Goal: Transaction & Acquisition: Purchase product/service

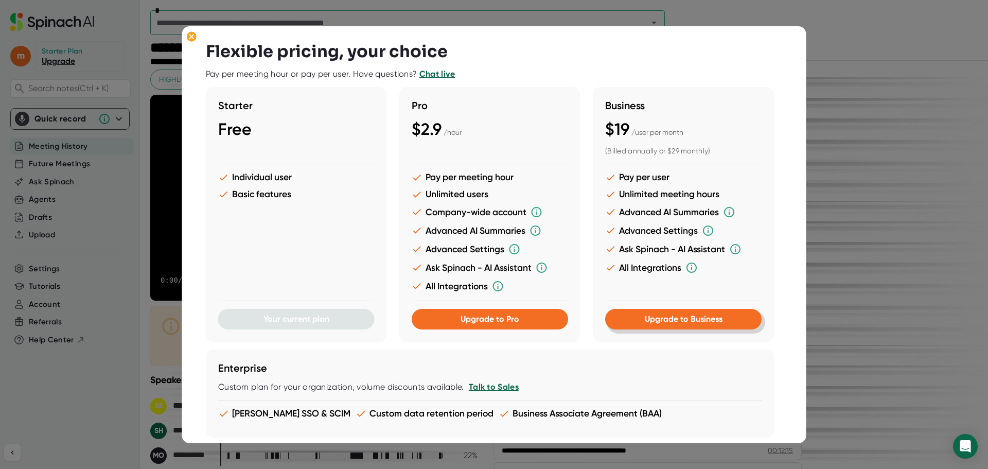
click at [679, 318] on span "Upgrade to Business" at bounding box center [683, 319] width 78 height 10
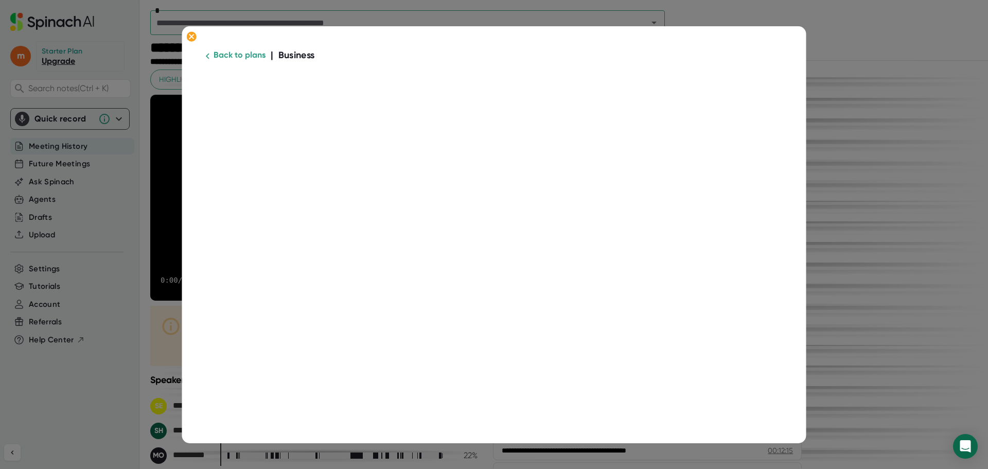
click at [779, 248] on div "Back to plans | Business" at bounding box center [494, 234] width 624 height 417
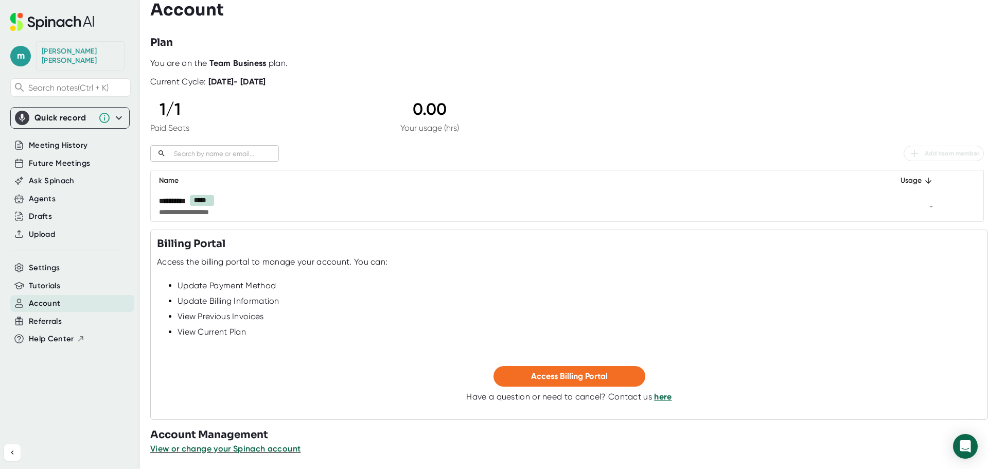
scroll to position [10, 0]
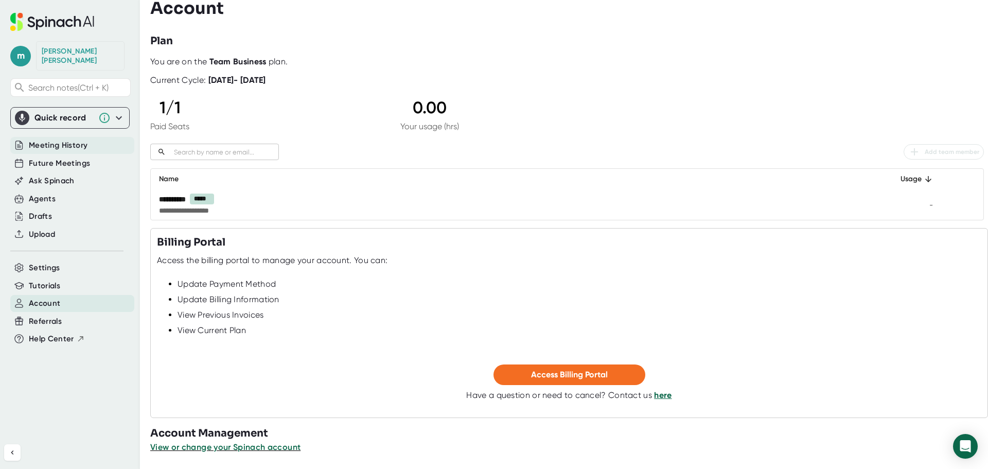
click at [43, 139] on span "Meeting History" at bounding box center [58, 145] width 59 height 12
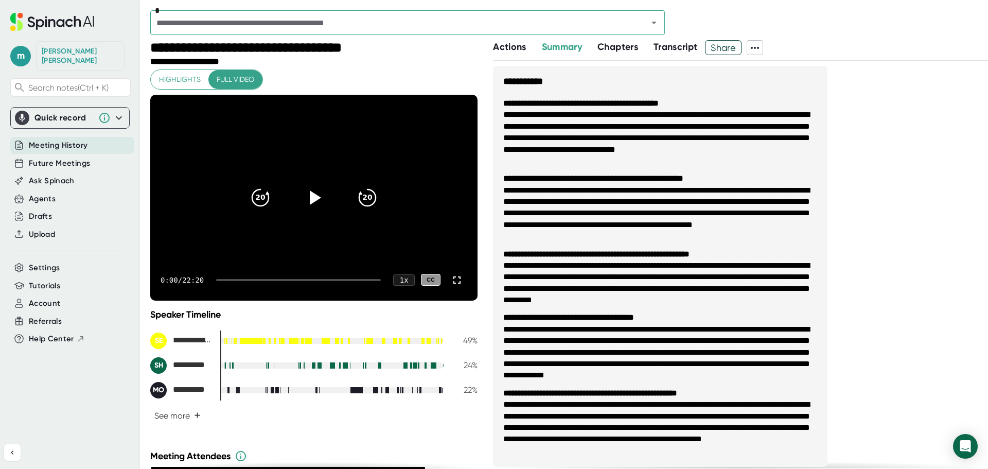
click at [761, 46] on icon at bounding box center [755, 48] width 12 height 12
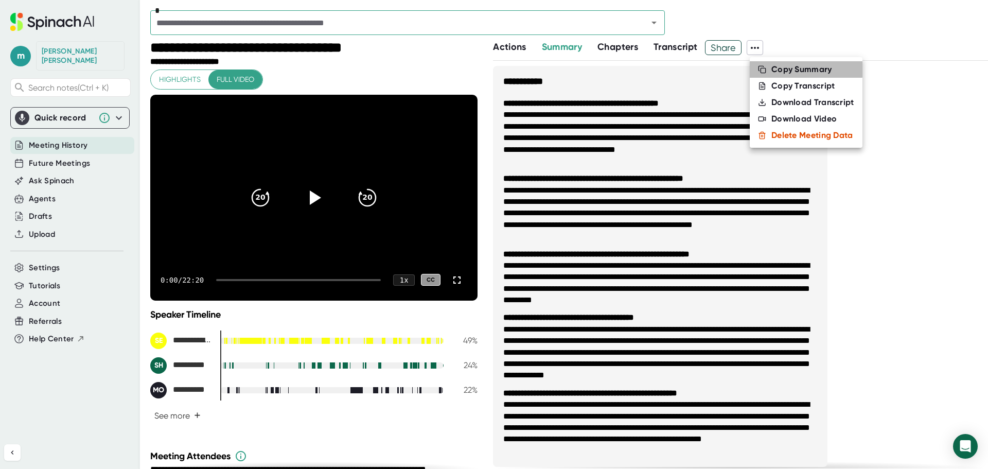
click at [803, 66] on div "Copy Summary" at bounding box center [801, 69] width 61 height 10
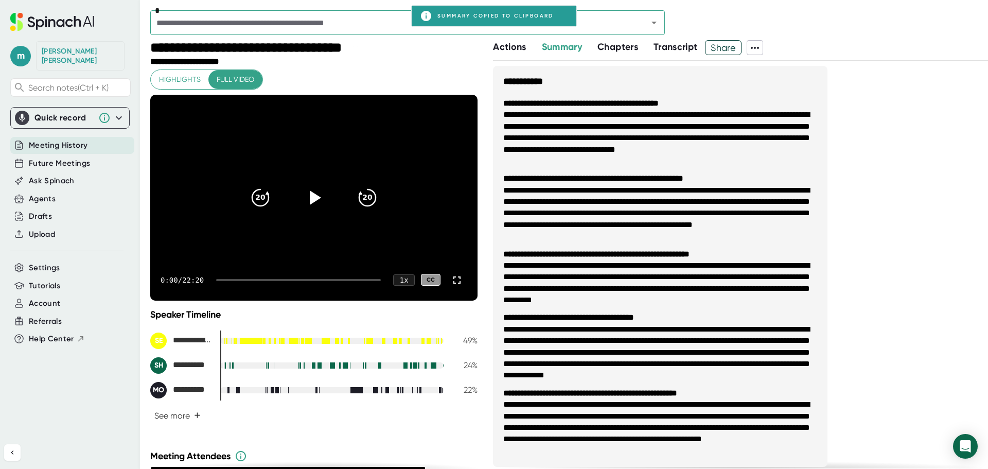
click at [739, 46] on span "Share" at bounding box center [724, 48] width 36 height 18
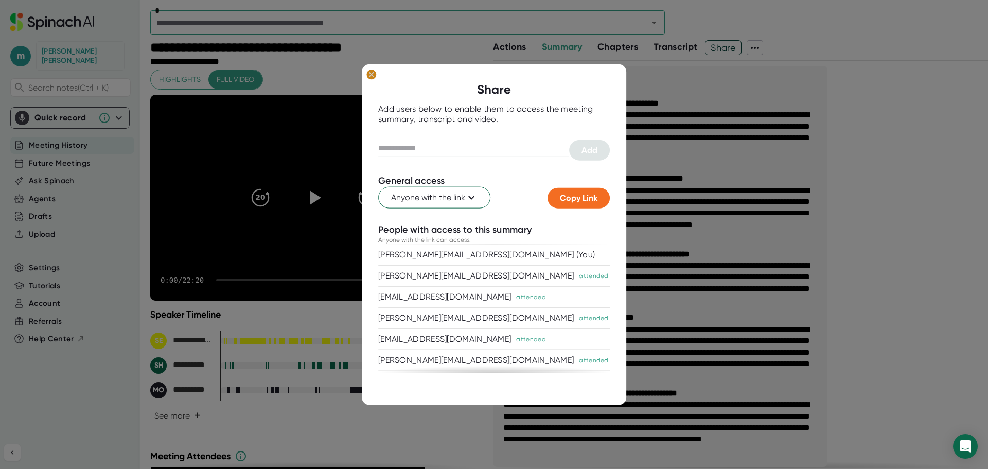
click at [373, 70] on ellipse at bounding box center [371, 74] width 10 height 10
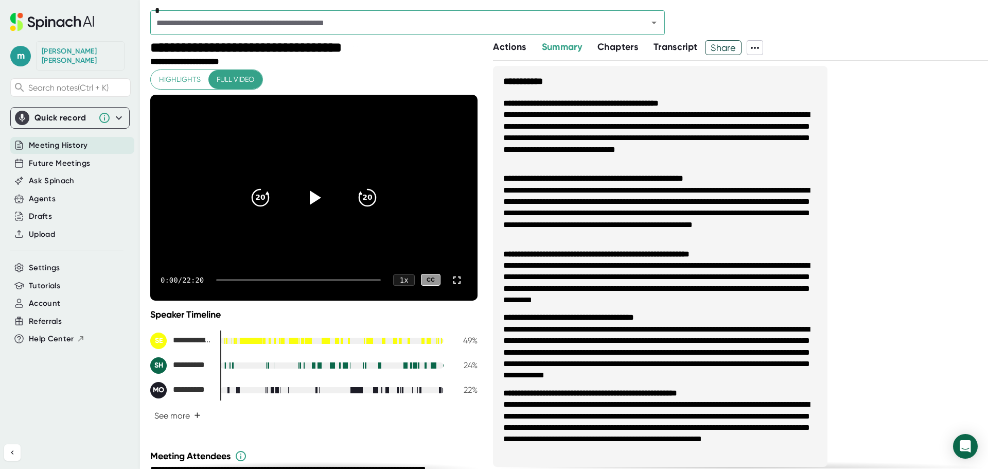
click at [753, 47] on icon at bounding box center [755, 48] width 12 height 12
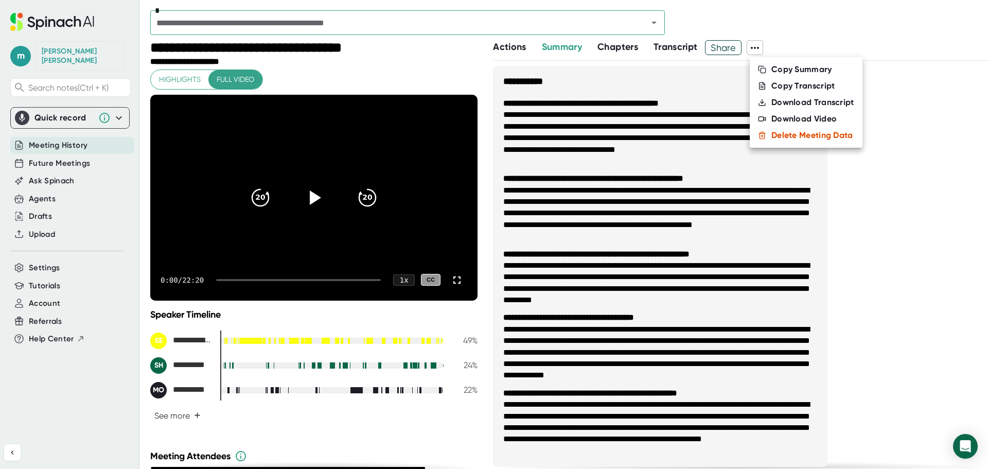
click at [789, 71] on div "Copy Summary" at bounding box center [801, 69] width 61 height 10
